Goal: Transaction & Acquisition: Book appointment/travel/reservation

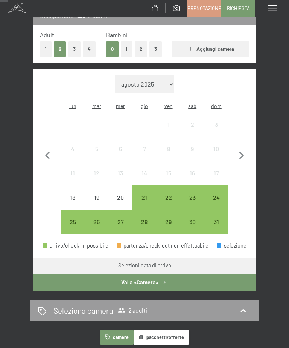
click at [144, 195] on div "21" at bounding box center [144, 206] width 23 height 23
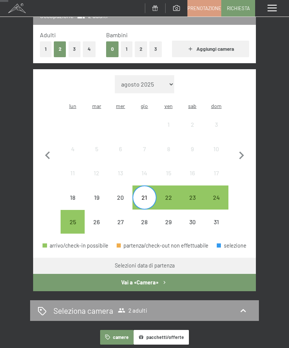
click at [74, 219] on div "25" at bounding box center [72, 230] width 23 height 23
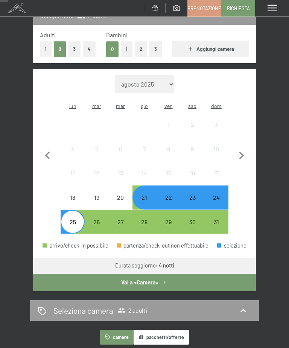
click at [138, 49] on button "2" at bounding box center [141, 48] width 12 height 15
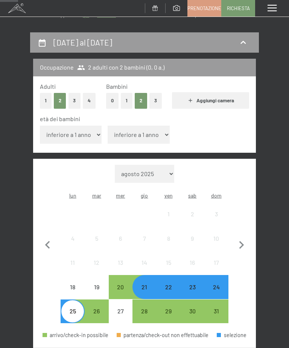
scroll to position [61, 0]
click at [95, 131] on select "inferiore a 1 anno 1 anno 2 anni 3 anni 4 anni 5 anni 6 anni 7 anni 8 anni 9 an…" at bounding box center [71, 135] width 62 height 18
select select "11"
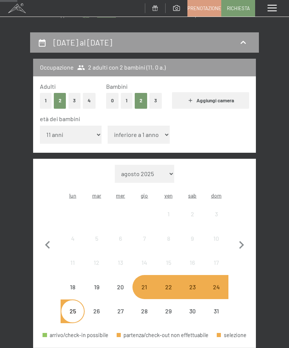
click at [144, 130] on select "inferiore a 1 anno 1 anno 2 anni 3 anni 4 anni 5 anni 6 anni 7 anni 8 anni 9 an…" at bounding box center [139, 135] width 62 height 18
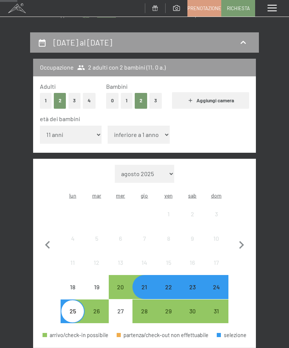
select select "12"
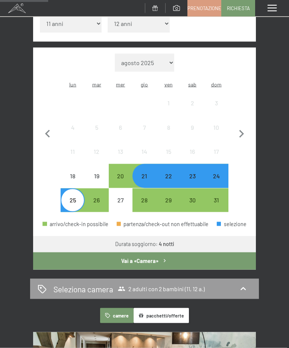
click at [169, 252] on button "Vai a «Camera»" at bounding box center [144, 260] width 223 height 17
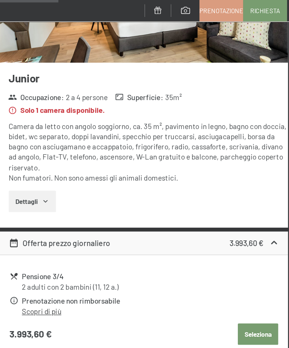
scroll to position [218, 0]
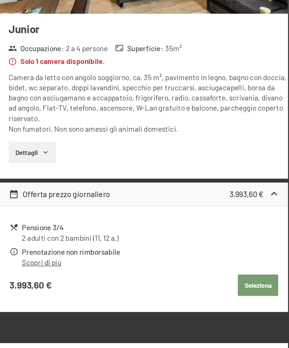
click at [40, 147] on button "Dettagli" at bounding box center [58, 155] width 36 height 17
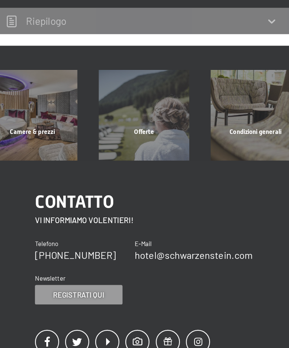
scroll to position [680, 0]
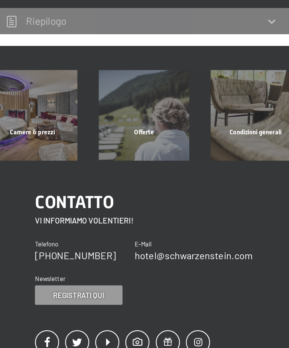
click at [140, 161] on div "Offerte" at bounding box center [144, 174] width 86 height 26
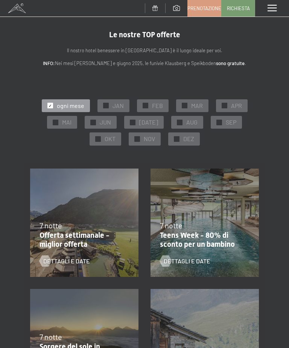
click at [220, 242] on p "Teens Week - 80% di sconto per un bambino" at bounding box center [203, 240] width 86 height 18
click at [204, 260] on span "Dettagli e Date" at bounding box center [187, 261] width 47 height 8
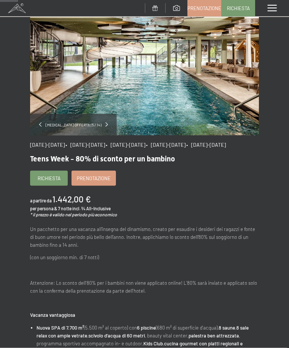
scroll to position [34, 0]
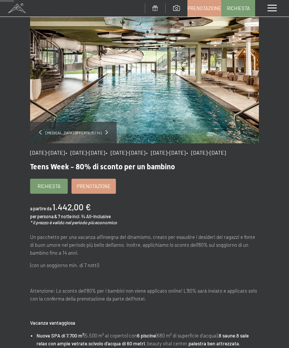
click at [99, 190] on span "Prenotazione" at bounding box center [94, 186] width 34 height 7
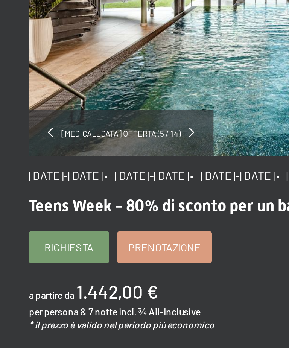
click at [48, 184] on span "23/8/2025-14/9/2025" at bounding box center [47, 187] width 35 height 6
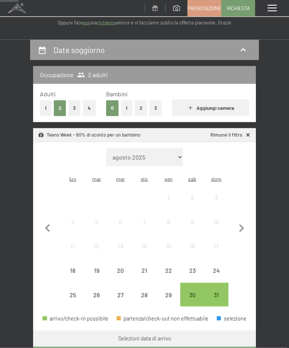
scroll to position [56, 0]
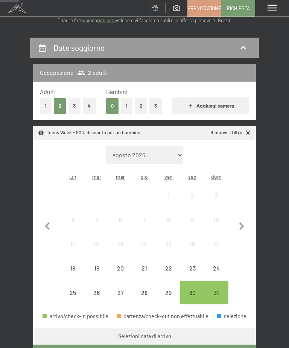
click at [196, 265] on div "23" at bounding box center [192, 276] width 23 height 23
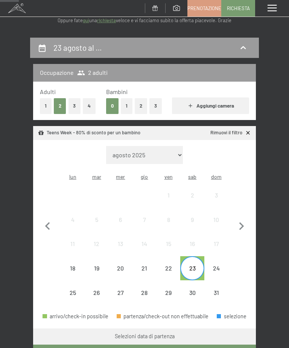
click at [97, 290] on div "26" at bounding box center [96, 301] width 23 height 23
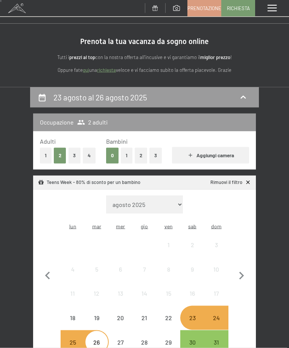
scroll to position [0, 0]
